Goal: Check status: Check status

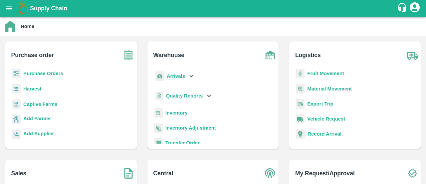
click at [36, 73] on b "Purchase Orders" at bounding box center [43, 73] width 40 height 5
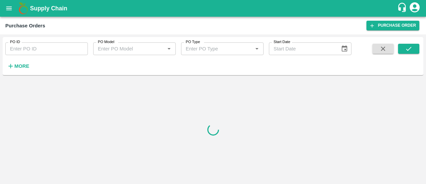
click at [49, 48] on input "PO ID" at bounding box center [46, 48] width 83 height 13
paste input "173439"
click at [409, 47] on icon "submit" at bounding box center [408, 48] width 7 height 7
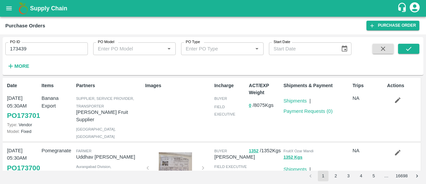
click at [39, 44] on input "173439" at bounding box center [46, 48] width 83 height 13
type input "1"
paste input "text"
type input "173441"
click at [404, 48] on button "submit" at bounding box center [408, 49] width 21 height 10
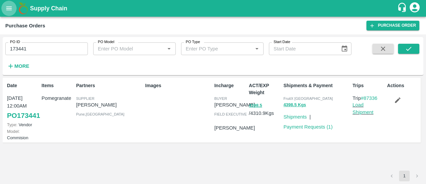
click at [7, 9] on icon "open drawer" at bounding box center [8, 8] width 7 height 7
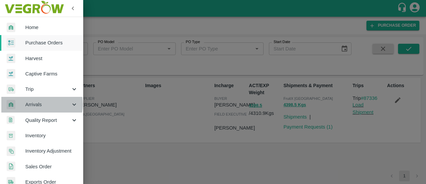
click at [34, 104] on span "Arrivals" at bounding box center [47, 104] width 45 height 7
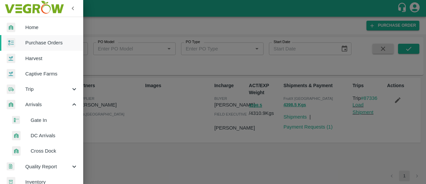
click at [39, 133] on span "DC Arrivals" at bounding box center [54, 135] width 47 height 7
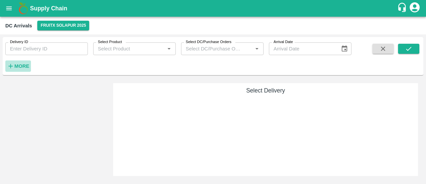
click at [27, 61] on button "More" at bounding box center [18, 65] width 26 height 11
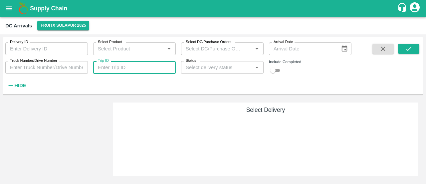
click at [106, 64] on input "Trip ID" at bounding box center [134, 67] width 83 height 13
type input "87336"
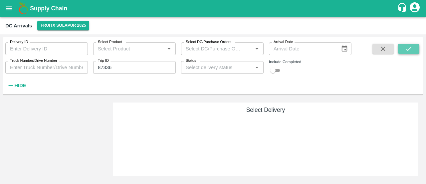
click at [411, 51] on icon "submit" at bounding box center [408, 48] width 7 height 7
click at [275, 69] on input "checkbox" at bounding box center [273, 70] width 24 height 8
checkbox input "true"
click at [403, 47] on button "submit" at bounding box center [408, 49] width 21 height 10
click at [402, 47] on button "submit" at bounding box center [408, 49] width 21 height 10
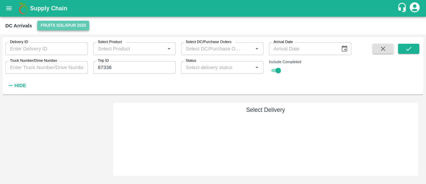
click at [60, 25] on button "FruitX Solapur 2025" at bounding box center [63, 26] width 52 height 10
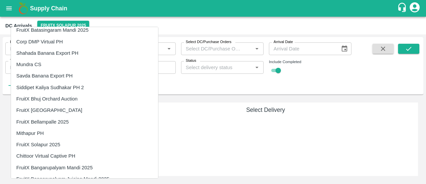
scroll to position [1050, 0]
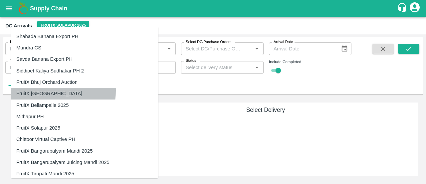
click at [44, 90] on li "FruitX [GEOGRAPHIC_DATA]" at bounding box center [84, 93] width 147 height 11
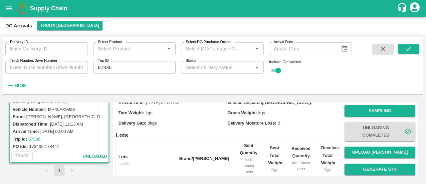
scroll to position [83, 0]
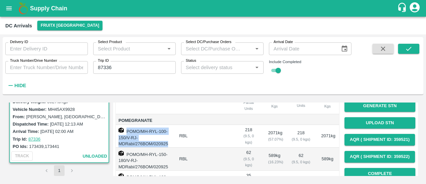
drag, startPoint x: 173, startPoint y: 135, endPoint x: 126, endPoint y: 127, distance: 47.3
click at [126, 127] on td "POMO/MH-RYL-100-150/V-RJ-MDRabi/276BOM/020925" at bounding box center [145, 136] width 58 height 23
copy td "POMO/MH-RYL-100-150/V-RJ-MDRabi/276BOM/020925"
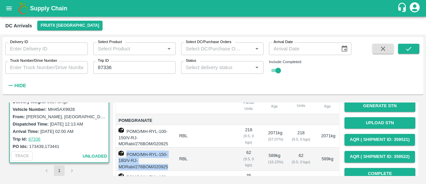
drag, startPoint x: 176, startPoint y: 158, endPoint x: 127, endPoint y: 150, distance: 50.2
click at [127, 150] on td "POMO/MH-RYL-150-180/V-RJ-MDRabi/276BOM/020925" at bounding box center [145, 158] width 58 height 23
copy td "POMO/MH-RYL-150-180/V-RJ-MDRabi/276BOM/020925"
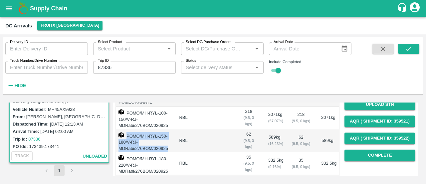
scroll to position [108, 0]
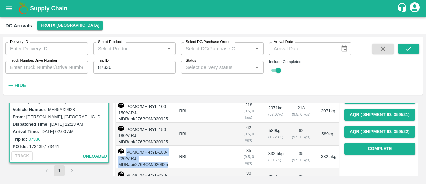
drag, startPoint x: 169, startPoint y: 156, endPoint x: 127, endPoint y: 148, distance: 43.0
click at [127, 148] on td "POMO/MH-RYL-180-220/V-RJ-MDRabi/276BOM/020925" at bounding box center [145, 156] width 58 height 23
copy td "POMO/MH-RYL-180-220/V-RJ-MDRabi/276BOM/020925"
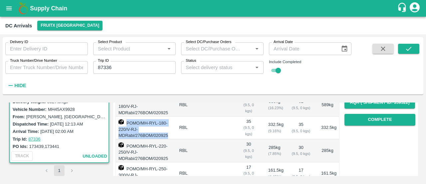
scroll to position [138, 0]
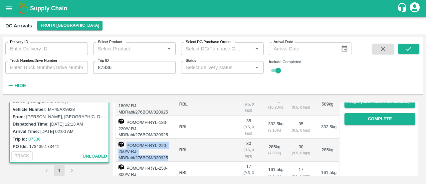
drag, startPoint x: 176, startPoint y: 150, endPoint x: 127, endPoint y: 142, distance: 49.1
click at [127, 142] on td "POMO/MH-RYL-220-250/V-RJ-MDRabi/276BOM/020925" at bounding box center [145, 149] width 58 height 23
copy td "POMO/MH-RYL-220-250/V-RJ-MDRabi/276BOM/020925"
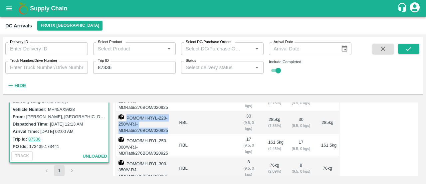
scroll to position [167, 0]
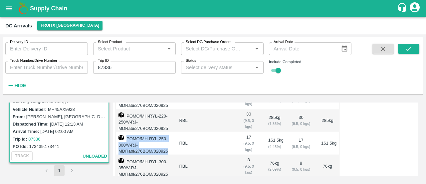
drag, startPoint x: 179, startPoint y: 144, endPoint x: 127, endPoint y: 135, distance: 53.0
click at [127, 135] on td "POMO/MH-RYL-250-300/V-RJ-MDRabi/276BOM/020925" at bounding box center [145, 143] width 58 height 23
copy td "POMO/MH-RYL-250-300/V-RJ-MDRabi/276BOM/020925"
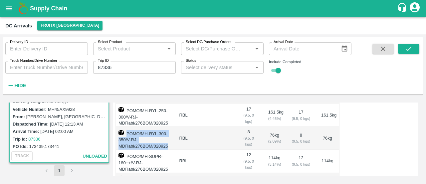
drag, startPoint x: 181, startPoint y: 140, endPoint x: 124, endPoint y: 131, distance: 56.9
click at [124, 131] on td "POMO/MH-RYL-300-350/V-RJ-MDRabi/276BOM/020925" at bounding box center [145, 138] width 58 height 23
copy td "POMO/MH-RYL-300-350/V-RJ-MDRabi/276BOM/020925"
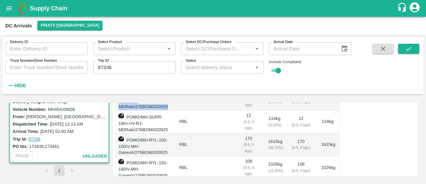
scroll to position [236, 0]
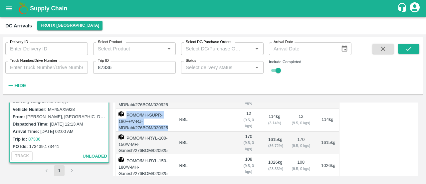
drag, startPoint x: 173, startPoint y: 119, endPoint x: 126, endPoint y: 114, distance: 47.2
click at [126, 114] on td "POMO/MH-SUPR-180++/V-RJ-MDRabi/276BOM/020925" at bounding box center [145, 119] width 58 height 23
copy td "POMO/MH-SUPR-180++/V-RJ-MDRabi/276BOM/020925"
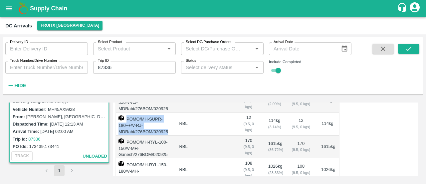
scroll to position [234, 0]
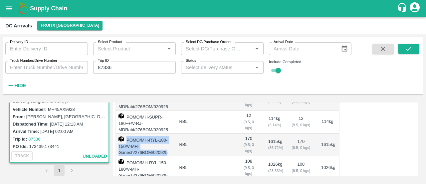
drag, startPoint x: 175, startPoint y: 144, endPoint x: 127, endPoint y: 136, distance: 48.0
click at [127, 136] on td "POMO/MH-RYL-100-150/V-MH-Ganesh/276BOM/020925" at bounding box center [145, 144] width 58 height 23
copy td "POMO/MH-RYL-100-150/V-MH-Ganesh/276BOM/020925"
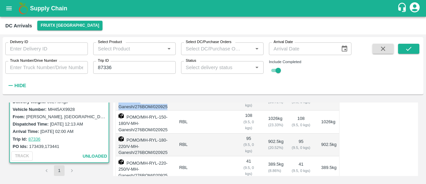
scroll to position [280, 0]
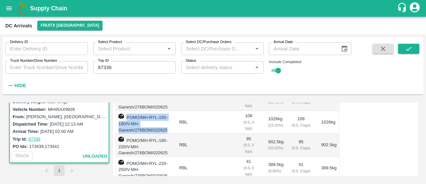
drag, startPoint x: 177, startPoint y: 120, endPoint x: 127, endPoint y: 115, distance: 50.9
click at [127, 115] on td "POMO/MH-RYL-150-180/V-MH-Ganesh/276BOM/020925" at bounding box center [145, 122] width 58 height 23
copy td "POMO/MH-RYL-150-180/V-MH-Ganesh/276BOM/020925"
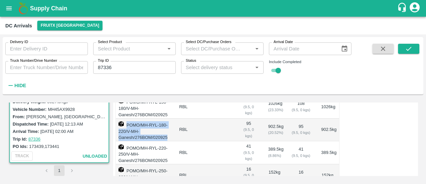
drag, startPoint x: 171, startPoint y: 127, endPoint x: 126, endPoint y: 123, distance: 44.5
click at [126, 123] on td "POMO/MH-RYL-180-220/V-MH-Ganesh/276BOM/020925" at bounding box center [145, 129] width 58 height 23
copy td "POMO/MH-RYL-180-220/V-MH-Ganesh/276BOM/020925"
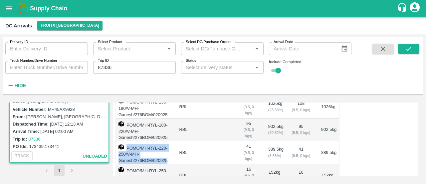
drag, startPoint x: 171, startPoint y: 151, endPoint x: 127, endPoint y: 138, distance: 45.2
click at [127, 141] on td "POMO/MH-RYL-220-250/V-MH-Ganesh/276BOM/020925" at bounding box center [145, 152] width 58 height 23
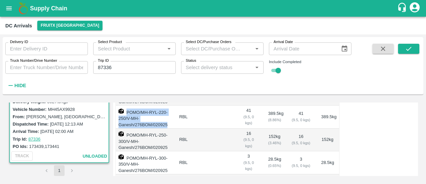
scroll to position [331, 0]
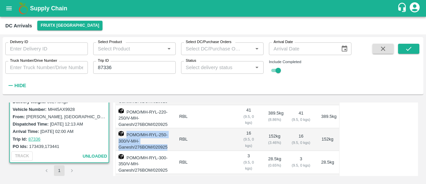
drag, startPoint x: 172, startPoint y: 137, endPoint x: 126, endPoint y: 132, distance: 46.2
click at [126, 132] on td "POMO/MH-RYL-250-300/V-MH-Ganesh/276BOM/020925" at bounding box center [145, 139] width 58 height 23
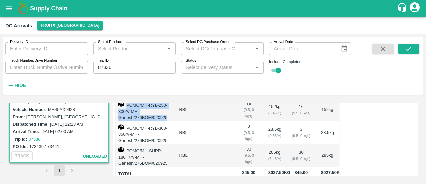
scroll to position [359, 0]
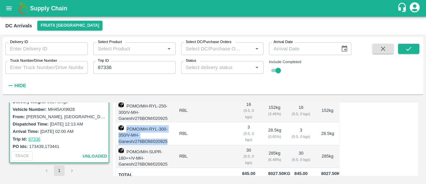
drag, startPoint x: 176, startPoint y: 132, endPoint x: 123, endPoint y: 124, distance: 53.3
click at [123, 124] on td "POMO/MH-RYL-300-350/V-MH-Ganesh/276BOM/020925" at bounding box center [145, 133] width 58 height 23
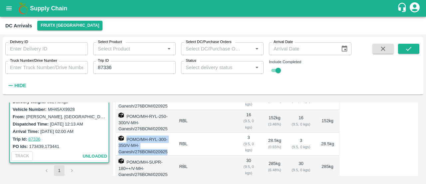
scroll to position [359, 0]
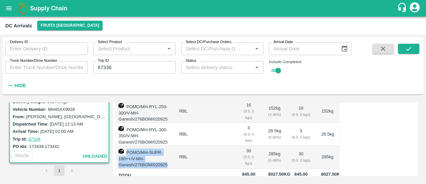
drag, startPoint x: 173, startPoint y: 154, endPoint x: 127, endPoint y: 152, distance: 46.0
click at [127, 152] on td "POMO/MH-SUPR-180++/V-MH-Ganesh/276BOM/020925" at bounding box center [145, 157] width 58 height 23
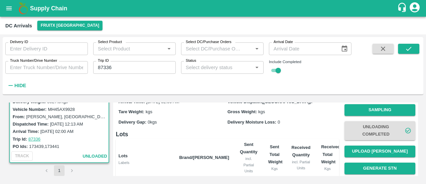
scroll to position [0, 0]
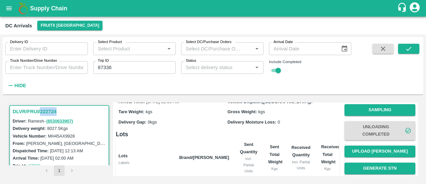
drag, startPoint x: 58, startPoint y: 110, endPoint x: 41, endPoint y: 110, distance: 17.0
click at [41, 110] on h3 "DLVR/FRUI/222724" at bounding box center [60, 111] width 95 height 9
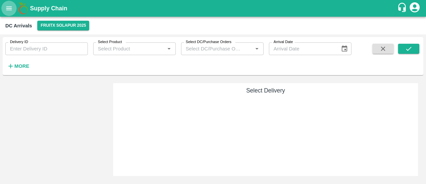
click at [9, 9] on icon "open drawer" at bounding box center [8, 8] width 7 height 7
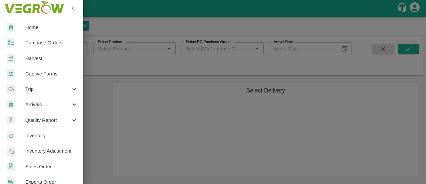
click at [30, 41] on span "Purchase Orders" at bounding box center [51, 42] width 53 height 7
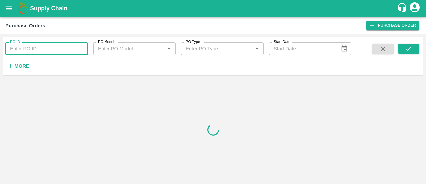
click at [24, 47] on input "PO ID" at bounding box center [46, 48] width 83 height 13
paste input "173441"
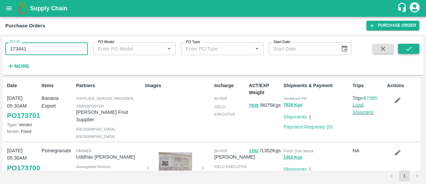
type input "173441"
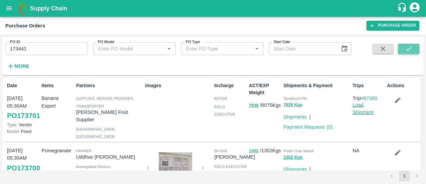
click at [407, 50] on icon "submit" at bounding box center [408, 49] width 5 height 4
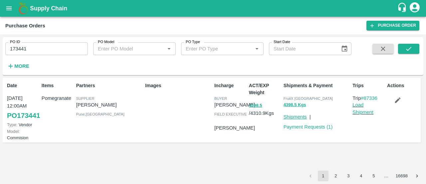
click at [292, 115] on link "Shipments" at bounding box center [295, 116] width 23 height 5
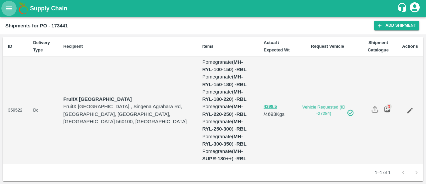
click at [11, 3] on button "open drawer" at bounding box center [8, 8] width 15 height 15
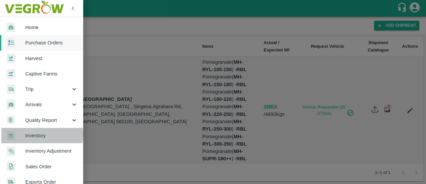
click at [31, 134] on span "Inventory" at bounding box center [51, 135] width 53 height 7
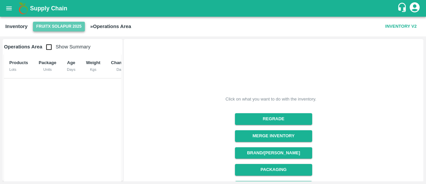
click at [47, 26] on button "FruitX Solapur 2025" at bounding box center [59, 27] width 52 height 10
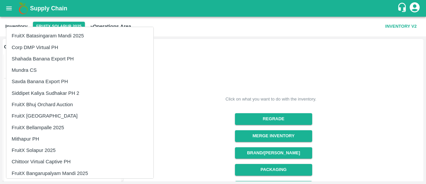
scroll to position [1028, 0]
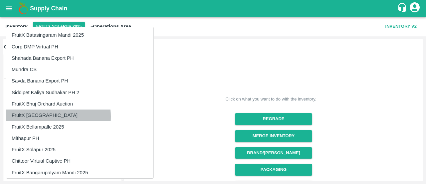
click at [47, 116] on li "FruitX [GEOGRAPHIC_DATA]" at bounding box center [79, 114] width 147 height 11
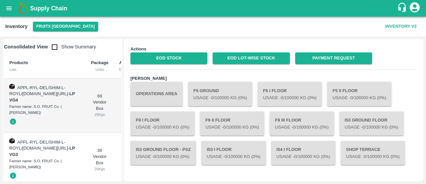
click at [57, 48] on input "checkbox" at bounding box center [54, 46] width 13 height 13
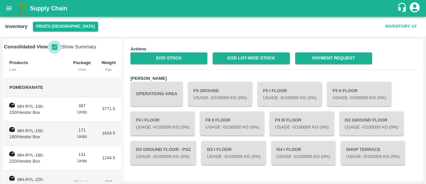
click at [57, 48] on input "checkbox" at bounding box center [54, 46] width 13 height 13
checkbox input "false"
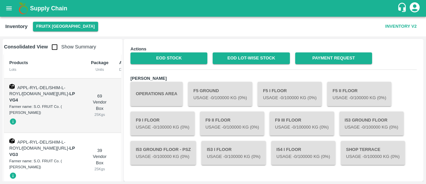
click at [254, 35] on div "Inventory FruitX Bangalore Inventory V2" at bounding box center [213, 27] width 426 height 20
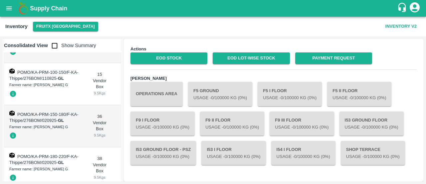
scroll to position [2917, 0]
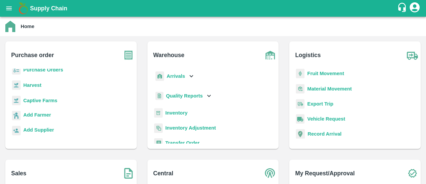
scroll to position [88, 0]
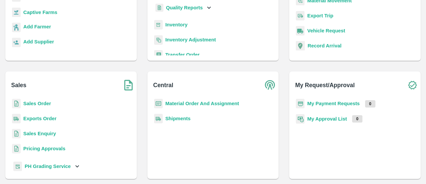
click at [33, 102] on b "Sales Order" at bounding box center [37, 103] width 28 height 5
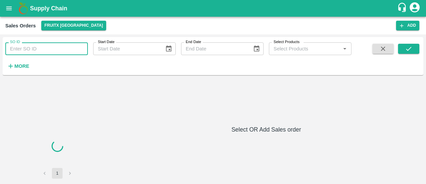
click at [48, 48] on input "SO ID" at bounding box center [46, 48] width 83 height 13
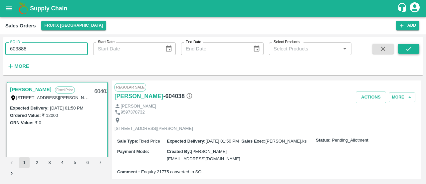
type input "603888"
click at [406, 48] on icon "submit" at bounding box center [408, 48] width 7 height 7
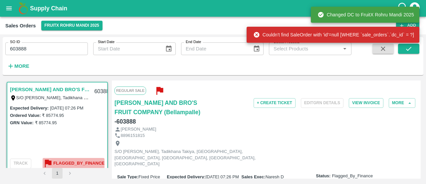
click at [74, 161] on b "Flagged_By_Finance" at bounding box center [78, 163] width 51 height 8
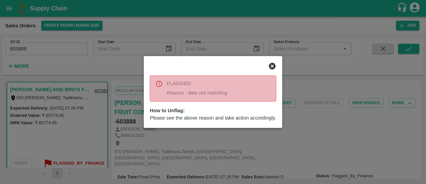
click at [274, 63] on icon at bounding box center [273, 66] width 8 height 8
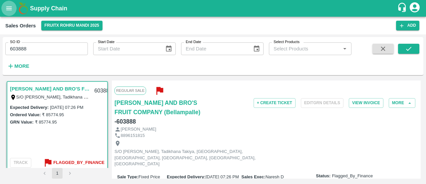
click at [9, 8] on icon "open drawer" at bounding box center [9, 8] width 6 height 4
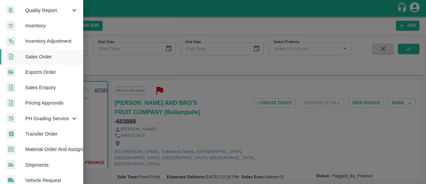
scroll to position [110, 0]
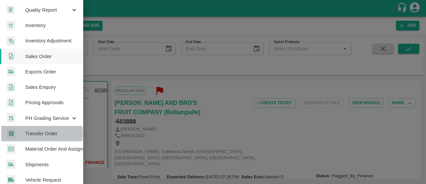
click at [40, 134] on span "Transfer Order" at bounding box center [51, 133] width 53 height 7
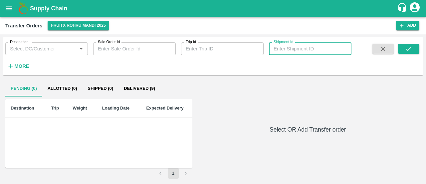
click at [282, 46] on input "Shipment Id" at bounding box center [310, 48] width 83 height 13
type input "357783"
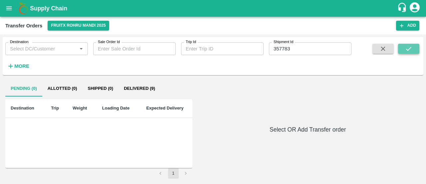
click at [405, 46] on icon "submit" at bounding box center [408, 48] width 7 height 7
click at [403, 51] on button "submit" at bounding box center [408, 49] width 21 height 10
click at [20, 64] on strong "More" at bounding box center [21, 65] width 15 height 5
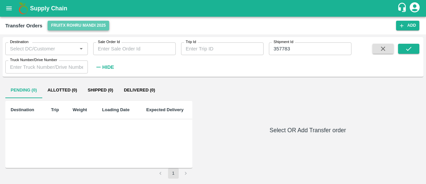
click at [73, 30] on button "FruitX Rohru Mandi 2025" at bounding box center [78, 26] width 61 height 10
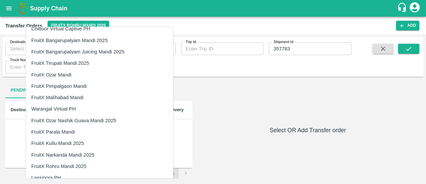
scroll to position [1159, 0]
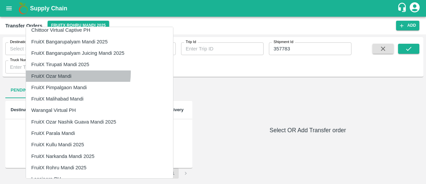
click at [61, 72] on li "FruitX Ozar Mandi" at bounding box center [99, 75] width 147 height 11
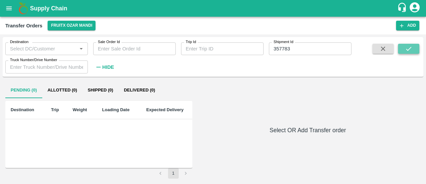
click at [413, 50] on button "submit" at bounding box center [408, 49] width 21 height 10
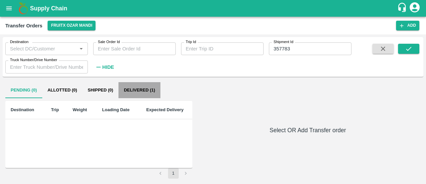
click at [143, 88] on button "Delivered (1)" at bounding box center [140, 90] width 42 height 16
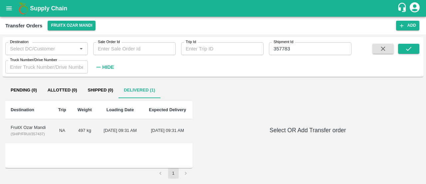
click at [25, 127] on div "FruitX Ozar Mandi" at bounding box center [29, 127] width 37 height 6
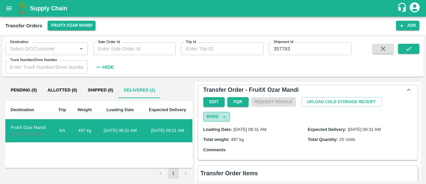
click at [218, 118] on button "More" at bounding box center [217, 117] width 27 height 10
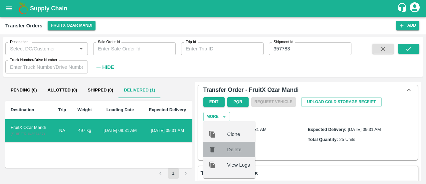
click at [226, 151] on div at bounding box center [218, 149] width 19 height 7
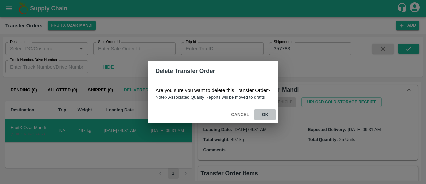
click at [264, 112] on button "ok" at bounding box center [265, 115] width 21 height 12
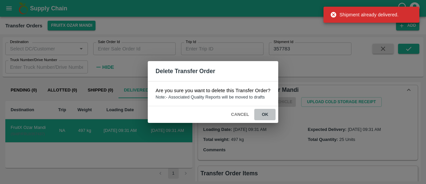
click at [267, 116] on button "ok" at bounding box center [265, 115] width 21 height 12
click at [305, 143] on div "Delete Transfer Order Are you sure you want to delete this Transfer Order? Note…" at bounding box center [213, 92] width 426 height 184
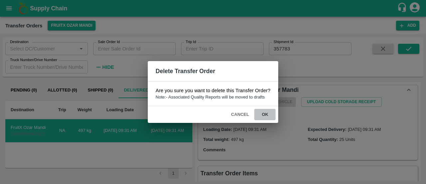
click at [270, 112] on button "ok" at bounding box center [265, 115] width 21 height 12
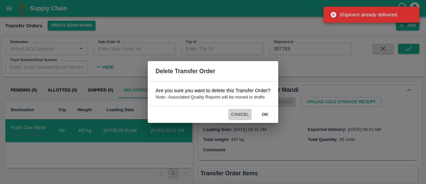
click at [241, 116] on button "Cancel" at bounding box center [240, 115] width 23 height 12
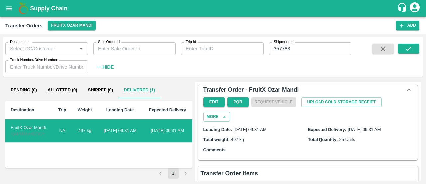
click at [141, 157] on div "Destination Trip Weight Loading Date Expected Delivery FruitX Ozar Mandi ( SHIP…" at bounding box center [98, 134] width 187 height 67
click at [8, 8] on icon "open drawer" at bounding box center [8, 8] width 7 height 7
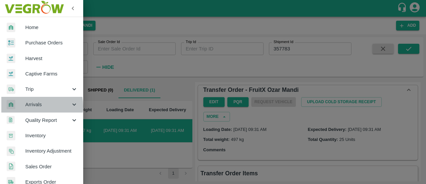
click at [36, 106] on span "Arrivals" at bounding box center [47, 104] width 45 height 7
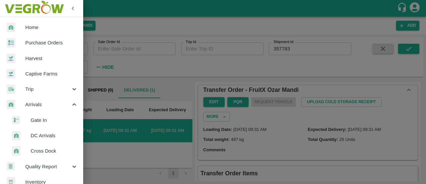
click at [38, 133] on span "DC Arrivals" at bounding box center [54, 135] width 47 height 7
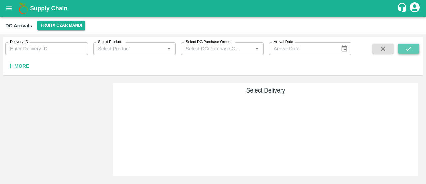
click at [412, 47] on icon "submit" at bounding box center [408, 48] width 7 height 7
click at [25, 63] on strong "More" at bounding box center [21, 65] width 15 height 5
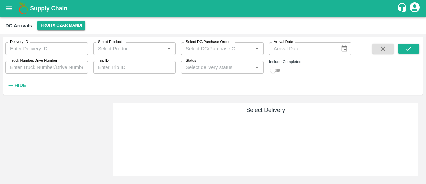
click at [279, 70] on input "checkbox" at bounding box center [273, 70] width 24 height 8
click at [413, 45] on button "submit" at bounding box center [408, 49] width 21 height 10
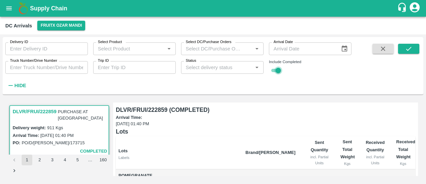
click at [275, 69] on input "checkbox" at bounding box center [279, 70] width 24 height 8
checkbox input "false"
click at [410, 45] on button "submit" at bounding box center [408, 49] width 21 height 10
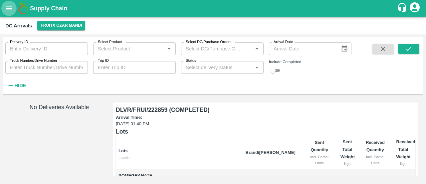
click at [7, 7] on icon "open drawer" at bounding box center [9, 8] width 6 height 4
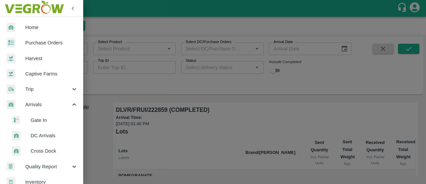
click at [30, 134] on div at bounding box center [21, 136] width 19 height 10
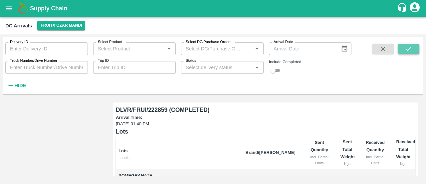
click at [405, 47] on icon "submit" at bounding box center [408, 48] width 7 height 7
click at [15, 83] on strong "Hide" at bounding box center [20, 85] width 12 height 5
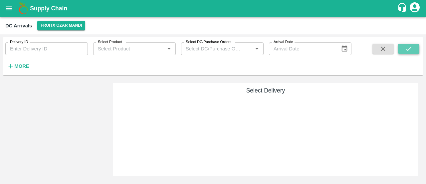
click at [407, 46] on icon "submit" at bounding box center [408, 48] width 7 height 7
click at [15, 66] on strong "More" at bounding box center [21, 65] width 15 height 5
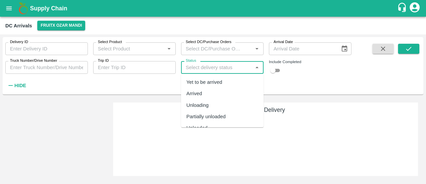
click at [247, 66] on input "Status" at bounding box center [217, 67] width 68 height 9
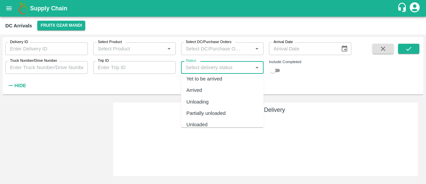
scroll to position [4, 0]
click at [208, 92] on div "Arrived" at bounding box center [222, 89] width 83 height 11
type input "Arrived"
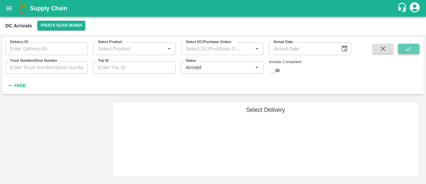
click at [405, 49] on button "submit" at bounding box center [408, 49] width 21 height 10
click at [100, 49] on input "Select Product" at bounding box center [129, 48] width 68 height 9
click at [45, 51] on input "Delivery ID" at bounding box center [46, 48] width 83 height 13
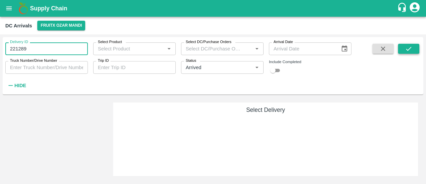
type input "221289"
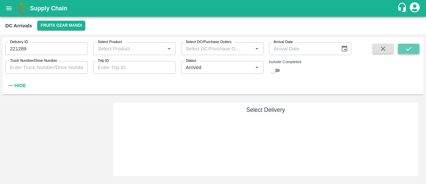
click at [407, 49] on icon "submit" at bounding box center [408, 49] width 5 height 4
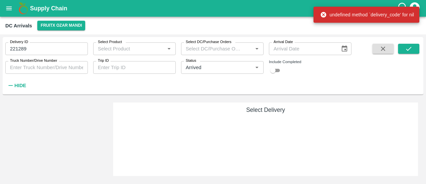
click at [271, 70] on input "checkbox" at bounding box center [273, 70] width 24 height 8
checkbox input "true"
click at [400, 49] on button "submit" at bounding box center [408, 49] width 21 height 10
click at [22, 87] on strong "Hide" at bounding box center [20, 85] width 12 height 5
